Goal: Book appointment/travel/reservation

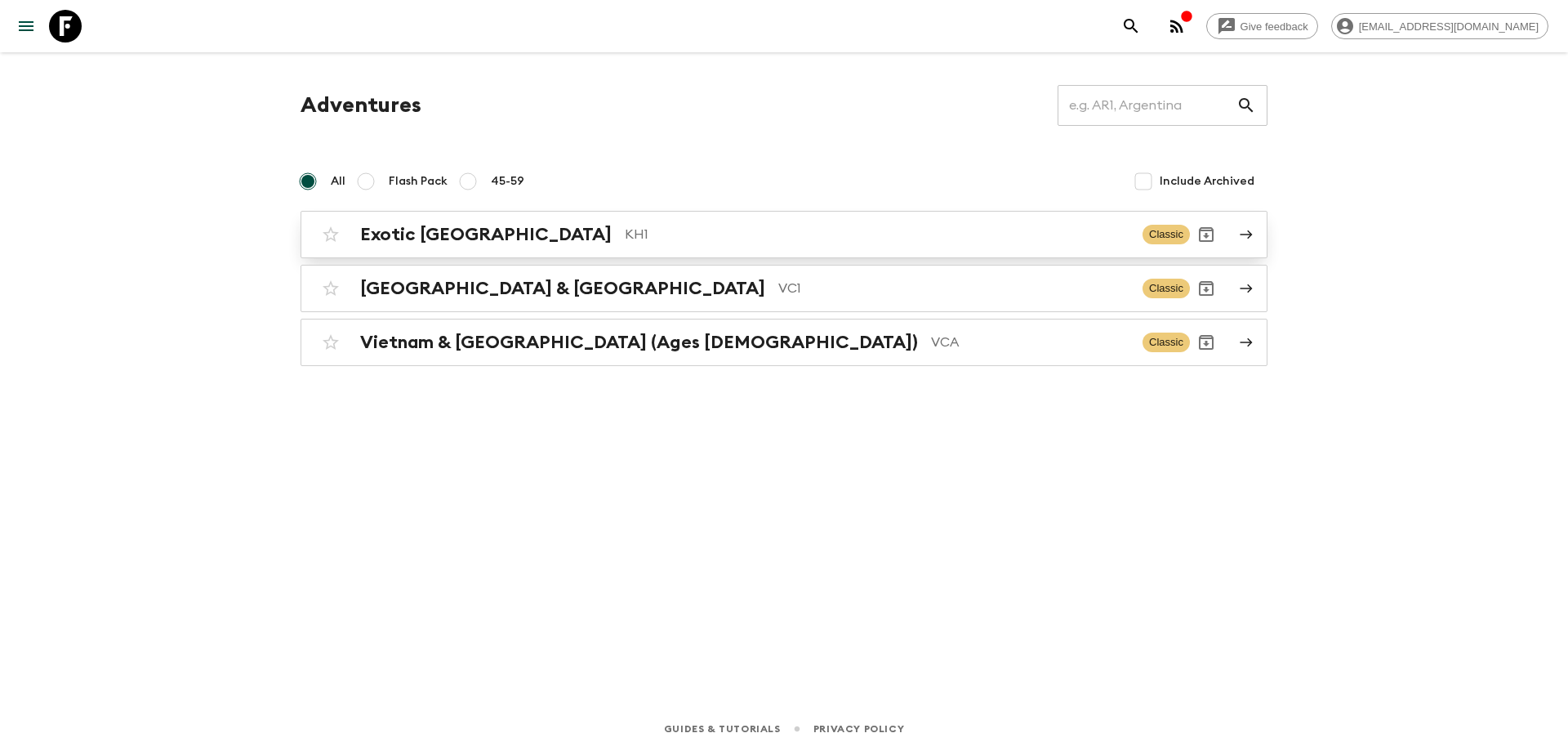
click at [530, 250] on div "Exotic [GEOGRAPHIC_DATA] KH1 Classic" at bounding box center [753, 235] width 876 height 33
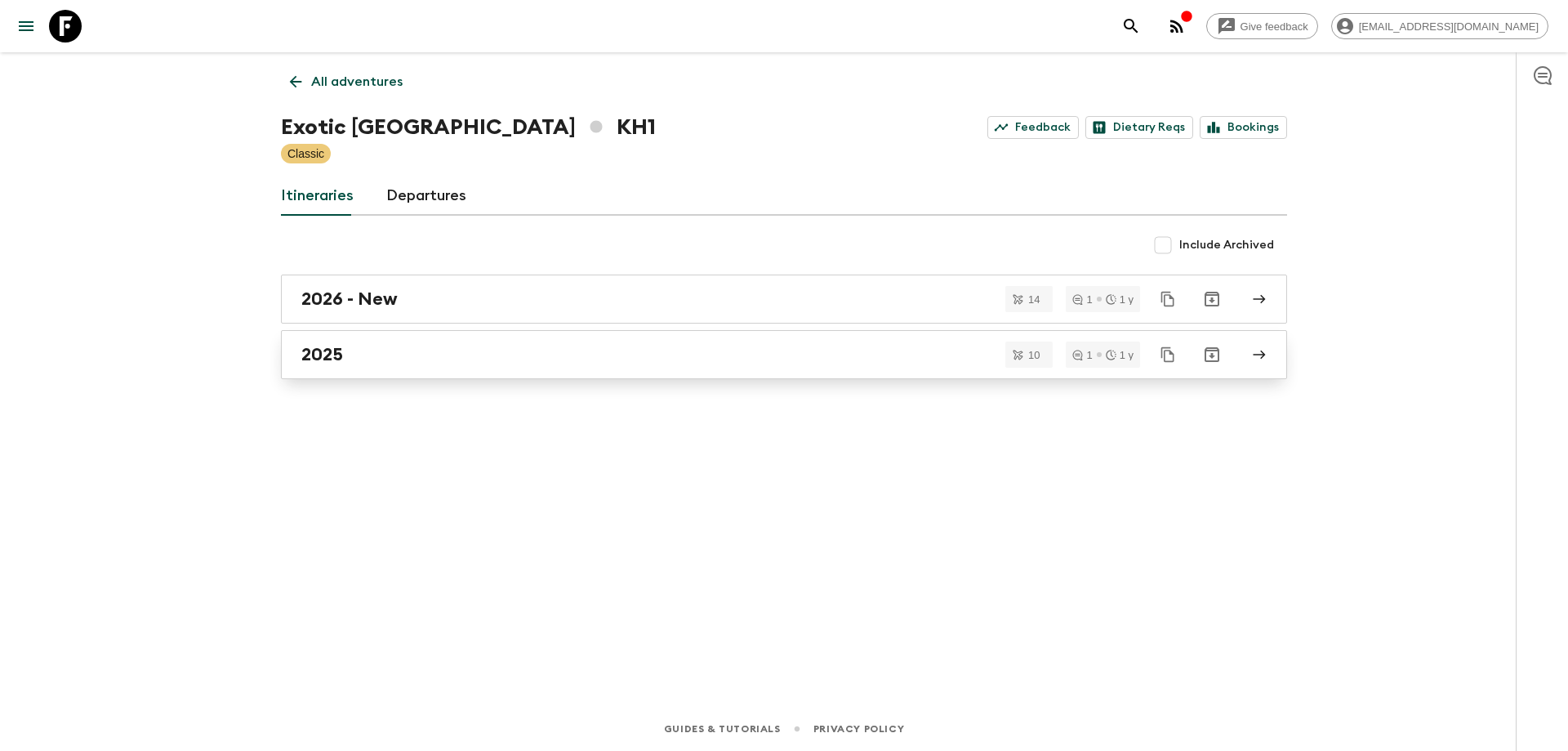
click at [397, 358] on div "2025" at bounding box center [769, 354] width 935 height 21
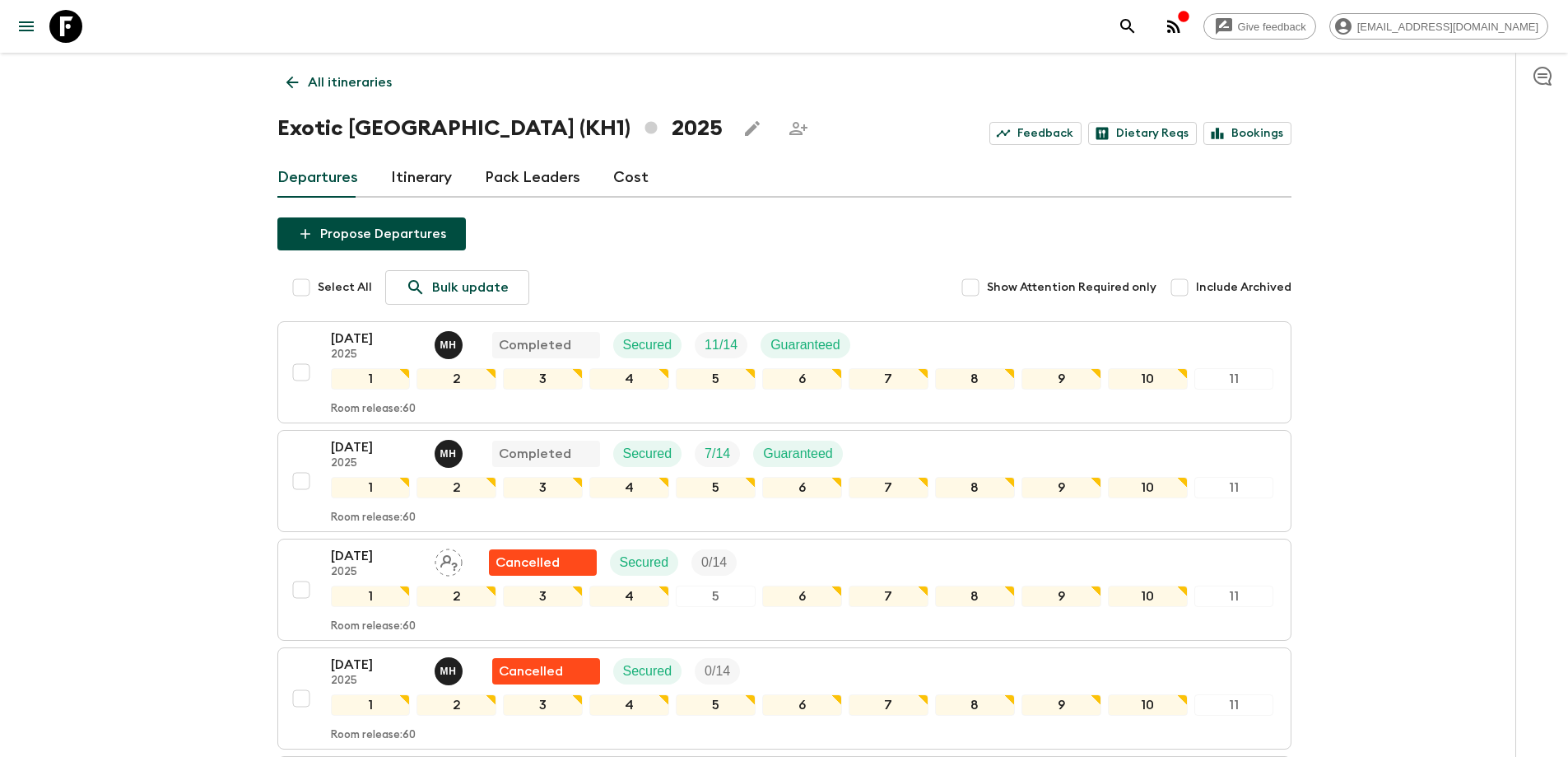
click at [287, 78] on icon at bounding box center [292, 83] width 19 height 19
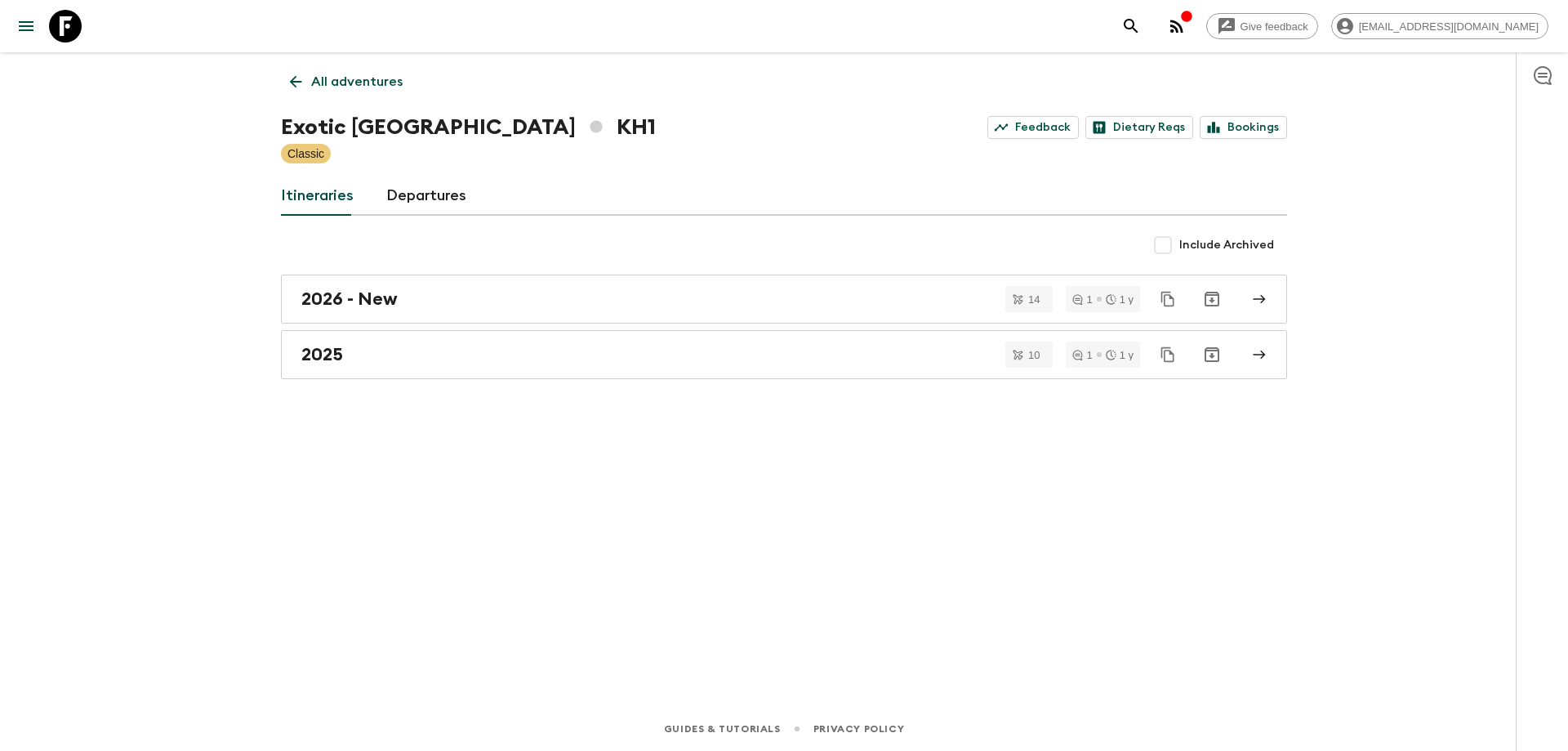
click at [304, 81] on icon at bounding box center [296, 82] width 18 height 18
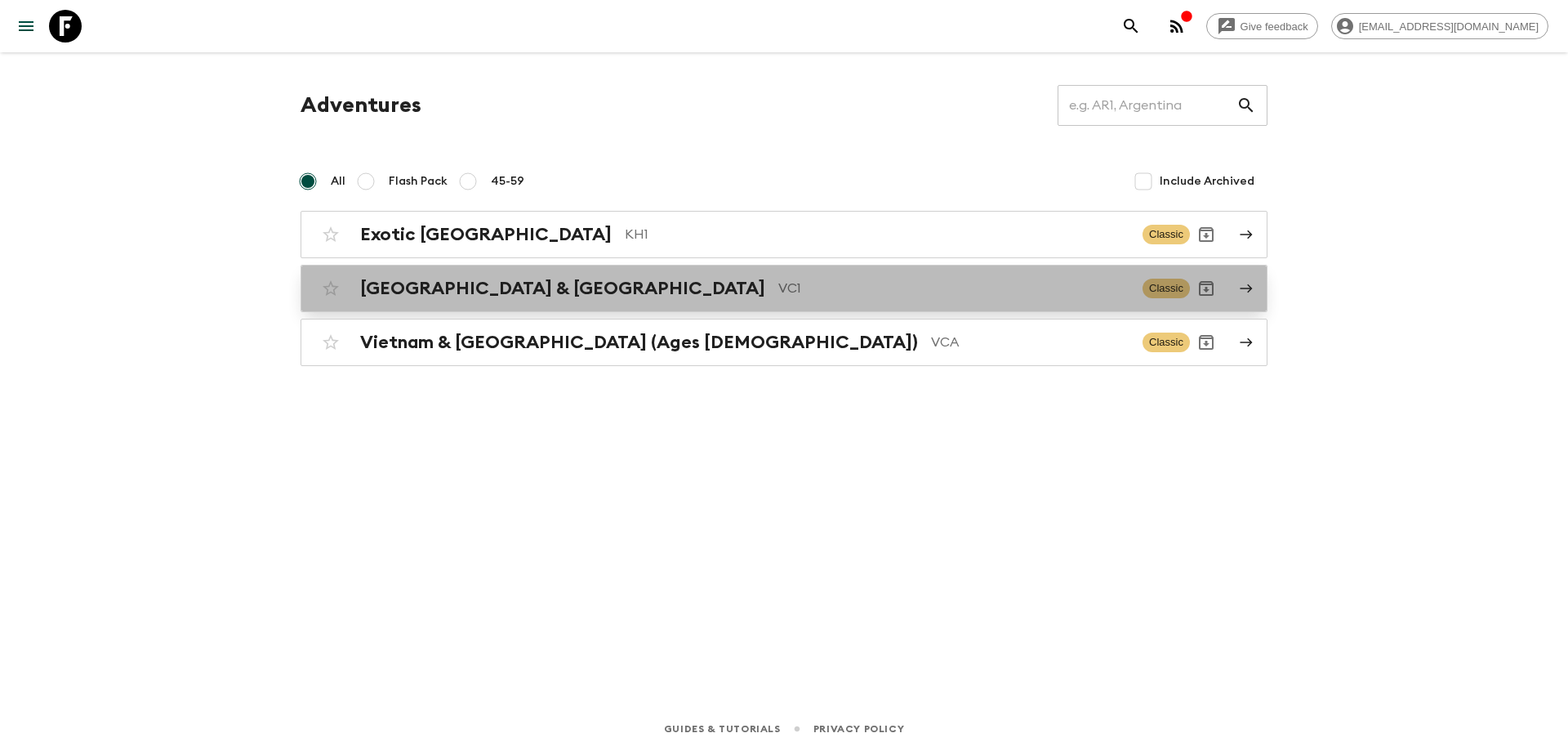
click at [444, 283] on h2 "[GEOGRAPHIC_DATA] & [GEOGRAPHIC_DATA]" at bounding box center [562, 288] width 405 height 21
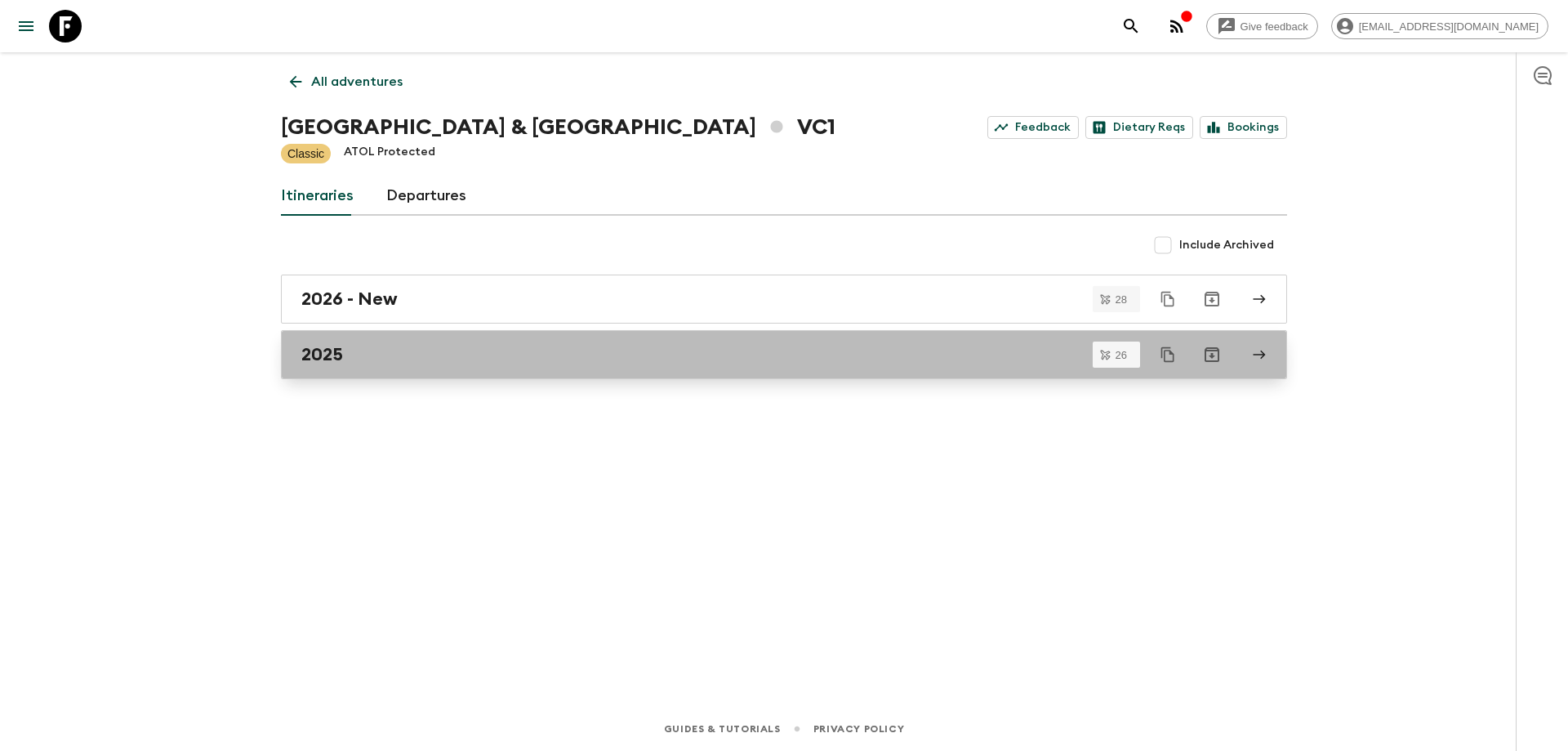
click at [398, 343] on link "2025" at bounding box center [784, 354] width 1007 height 49
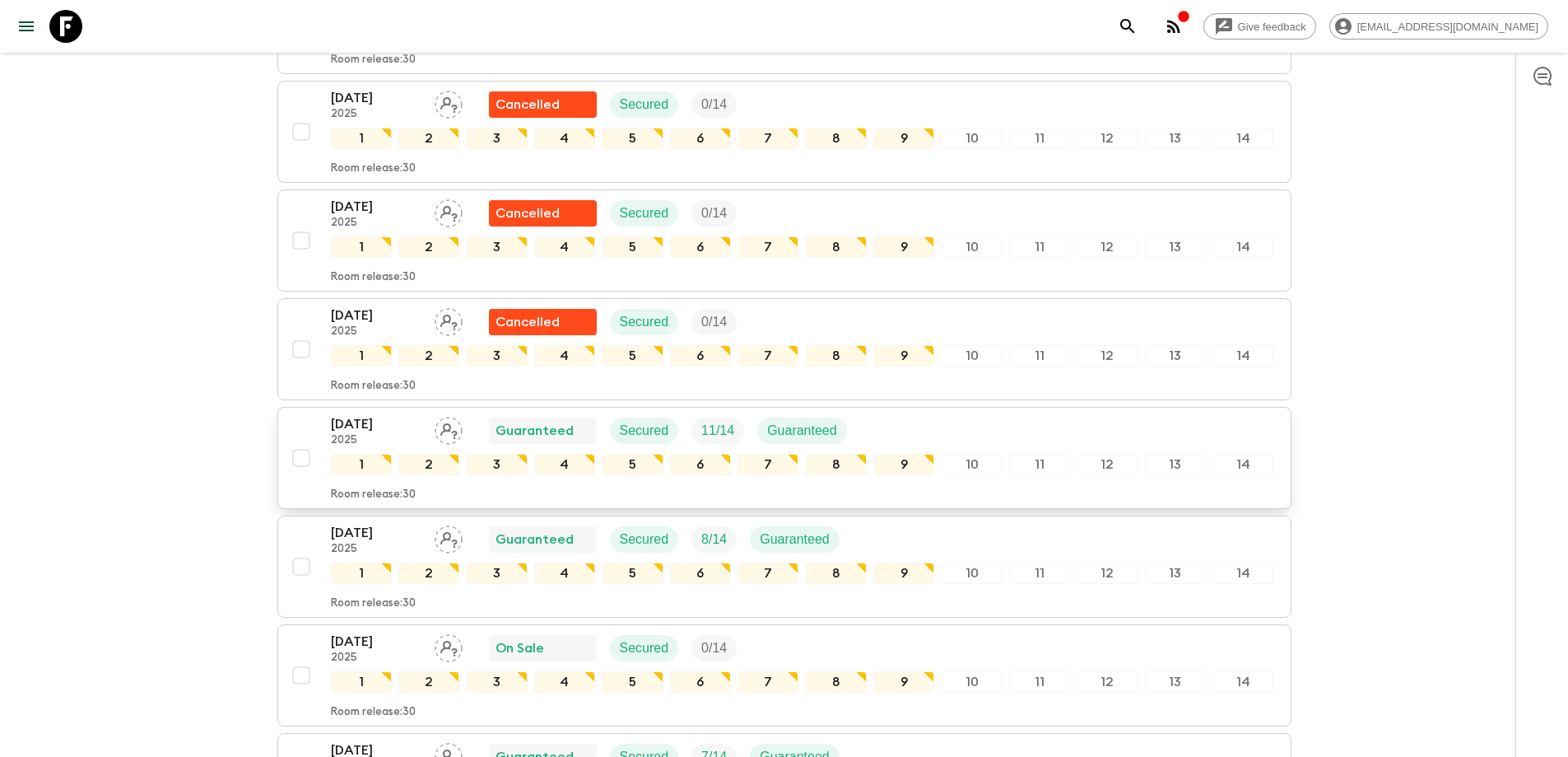
scroll to position [1299, 0]
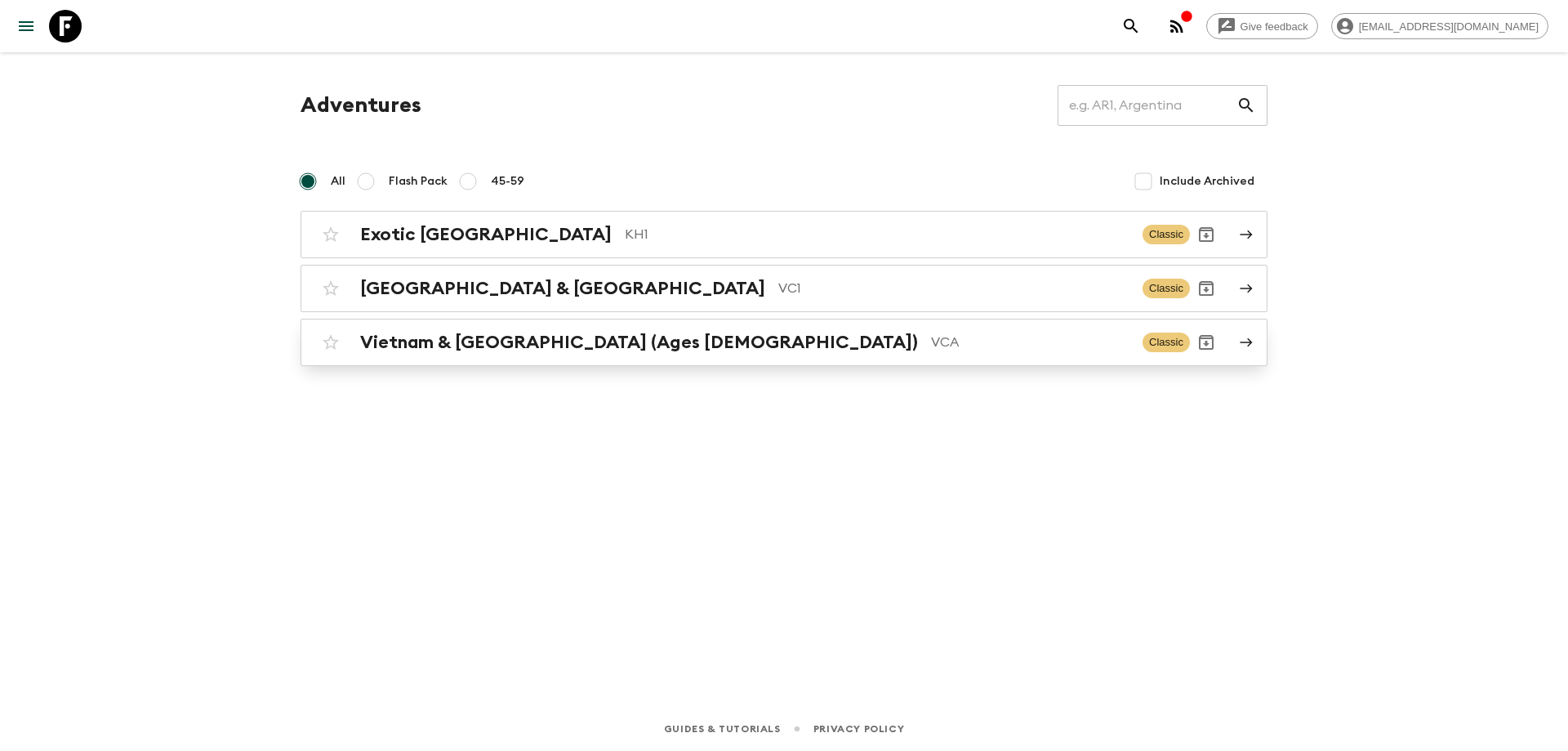
click at [662, 353] on div "Vietnam & [GEOGRAPHIC_DATA] (Ages [DEMOGRAPHIC_DATA]) VCA Classic" at bounding box center [753, 342] width 876 height 33
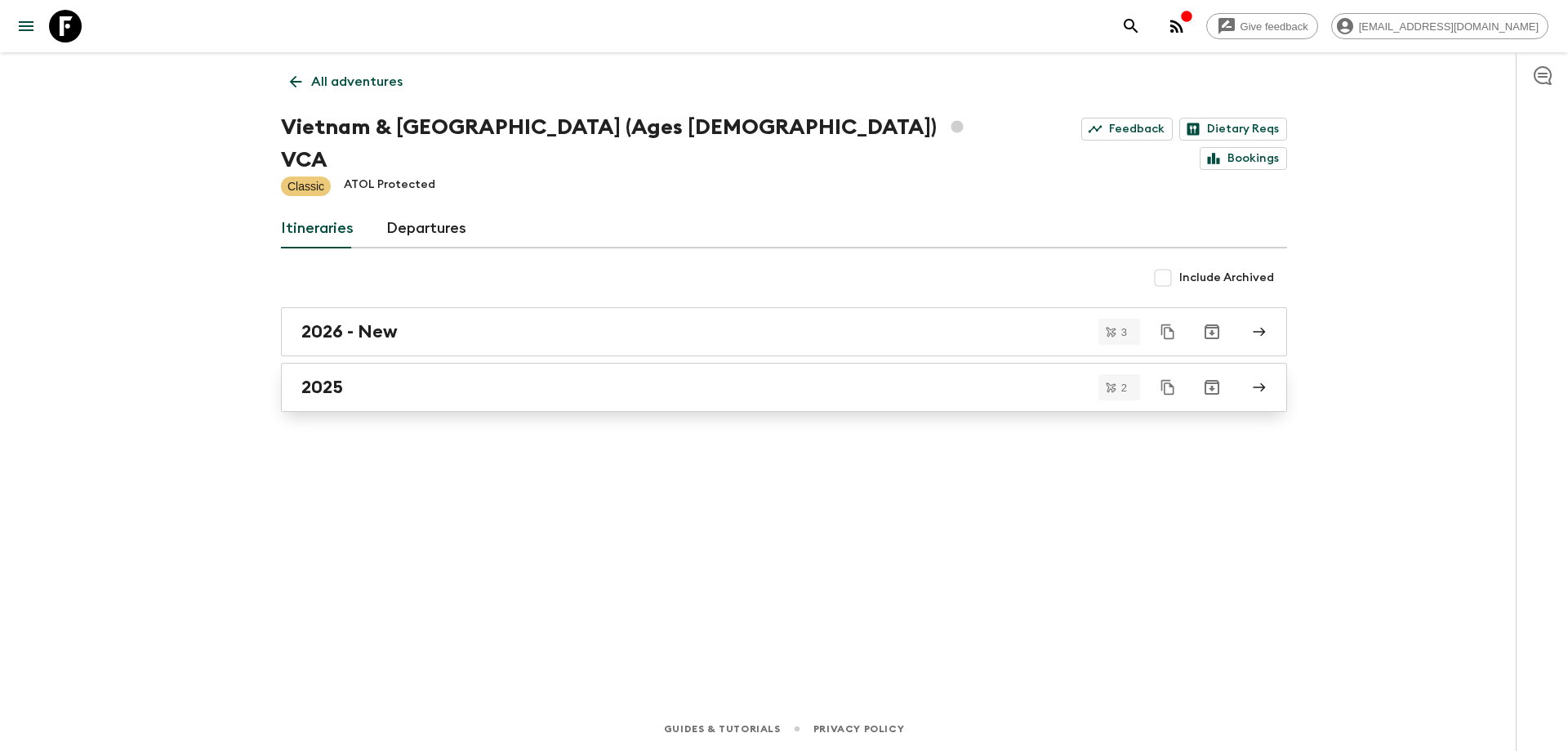
click at [343, 374] on link "2025" at bounding box center [784, 387] width 1007 height 49
